Goal: Obtain resource: Obtain resource

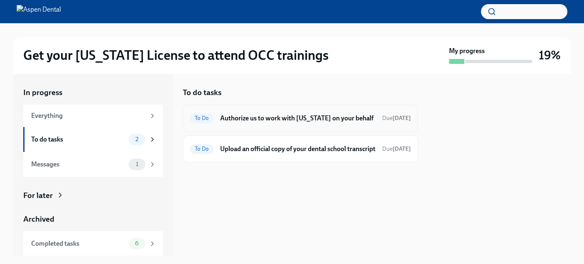
click at [297, 120] on h6 "Authorize us to work with [US_STATE] on your behalf" at bounding box center [297, 118] width 155 height 9
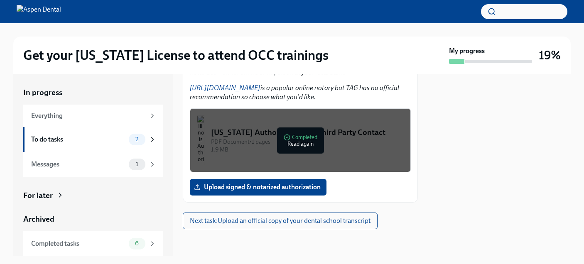
scroll to position [242, 0]
click at [329, 136] on div "[US_STATE] Authorization for Third Party Contact" at bounding box center [307, 132] width 193 height 11
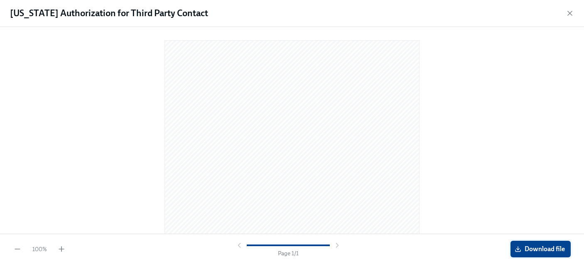
click at [538, 245] on span "Download file" at bounding box center [541, 249] width 49 height 8
click at [570, 13] on icon "button" at bounding box center [570, 13] width 4 height 4
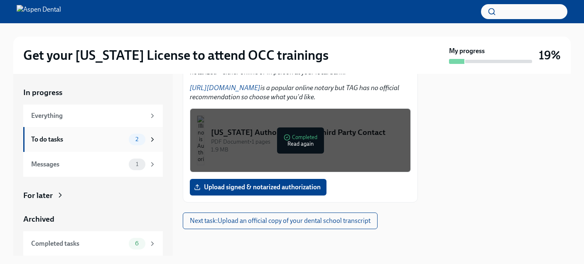
click at [123, 131] on div "To do tasks 2" at bounding box center [93, 139] width 140 height 25
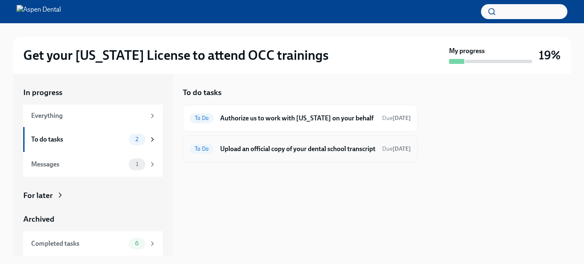
click at [273, 145] on h6 "Upload an official copy of your dental school transcript" at bounding box center [297, 149] width 155 height 9
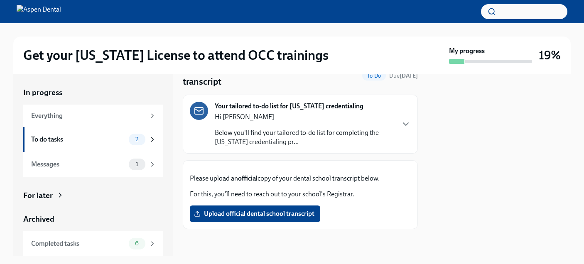
scroll to position [25, 0]
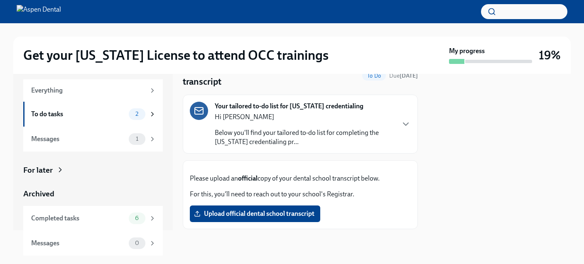
click at [108, 217] on div "Completed tasks" at bounding box center [78, 218] width 94 height 9
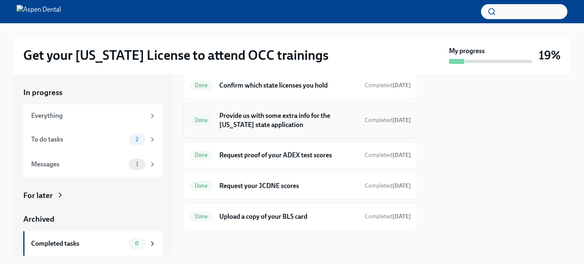
scroll to position [73, 0]
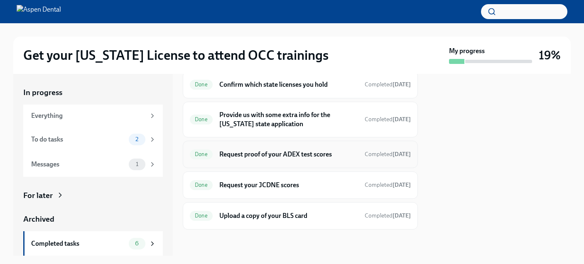
click at [321, 157] on h6 "Request proof of your ADEX test scores" at bounding box center [288, 154] width 139 height 9
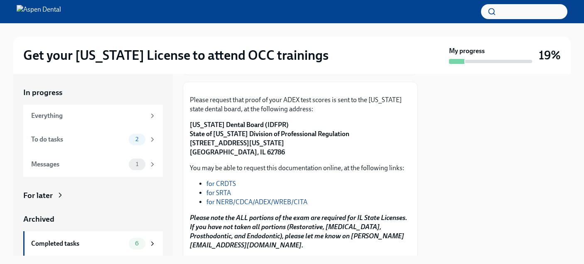
scroll to position [125, 0]
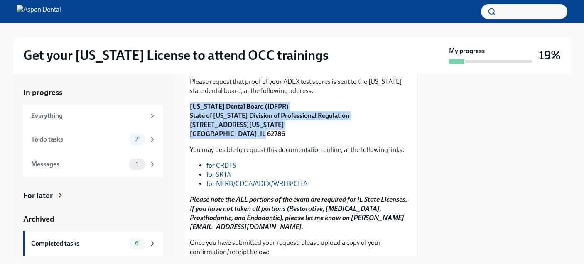
drag, startPoint x: 256, startPoint y: 193, endPoint x: 188, endPoint y: 168, distance: 71.9
click at [188, 168] on div "Please request that proof of your ADEX test scores is sent to the [US_STATE] st…" at bounding box center [300, 176] width 235 height 224
copy strong "[US_STATE] Dental Board (IDFPR) State of [US_STATE] Division of Professional Re…"
click at [93, 139] on div "To do tasks" at bounding box center [78, 139] width 94 height 9
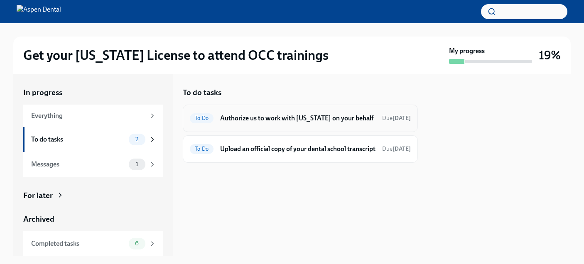
click at [300, 121] on h6 "Authorize us to work with [US_STATE] on your behalf" at bounding box center [297, 118] width 155 height 9
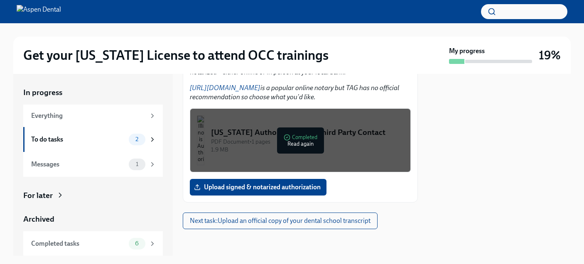
scroll to position [166, 0]
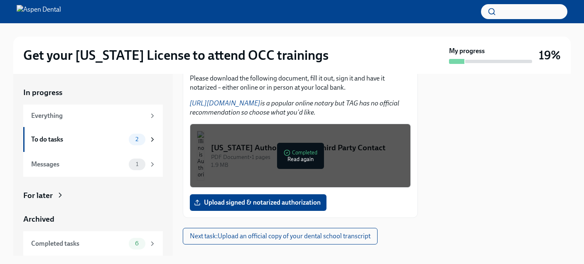
click at [237, 188] on button "[US_STATE] Authorization for Third Party Contact PDF Document • 1 pages 1.9 MB …" at bounding box center [300, 156] width 221 height 64
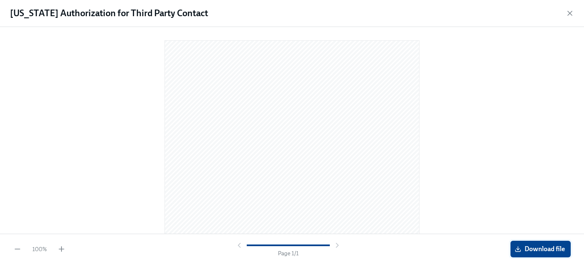
click at [533, 246] on span "Download file" at bounding box center [541, 249] width 49 height 8
